Goal: Information Seeking & Learning: Find specific fact

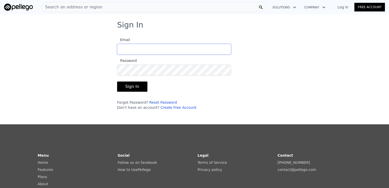
type input "[EMAIL_ADDRESS][DOMAIN_NAME]"
click at [131, 87] on button "Sign In" at bounding box center [132, 86] width 30 height 10
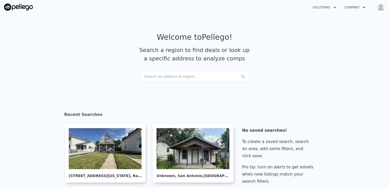
click at [189, 78] on div "Search an address or region..." at bounding box center [194, 76] width 109 height 11
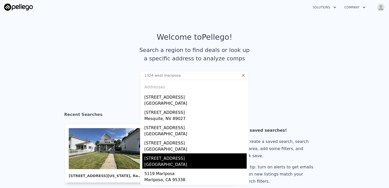
type input "1324 west mariposa"
click at [166, 158] on div "[STREET_ADDRESS]" at bounding box center [195, 157] width 102 height 8
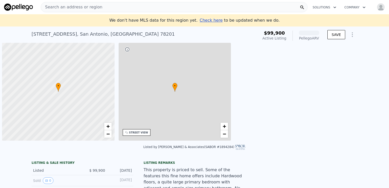
scroll to position [0, 2]
